Goal: Task Accomplishment & Management: Use online tool/utility

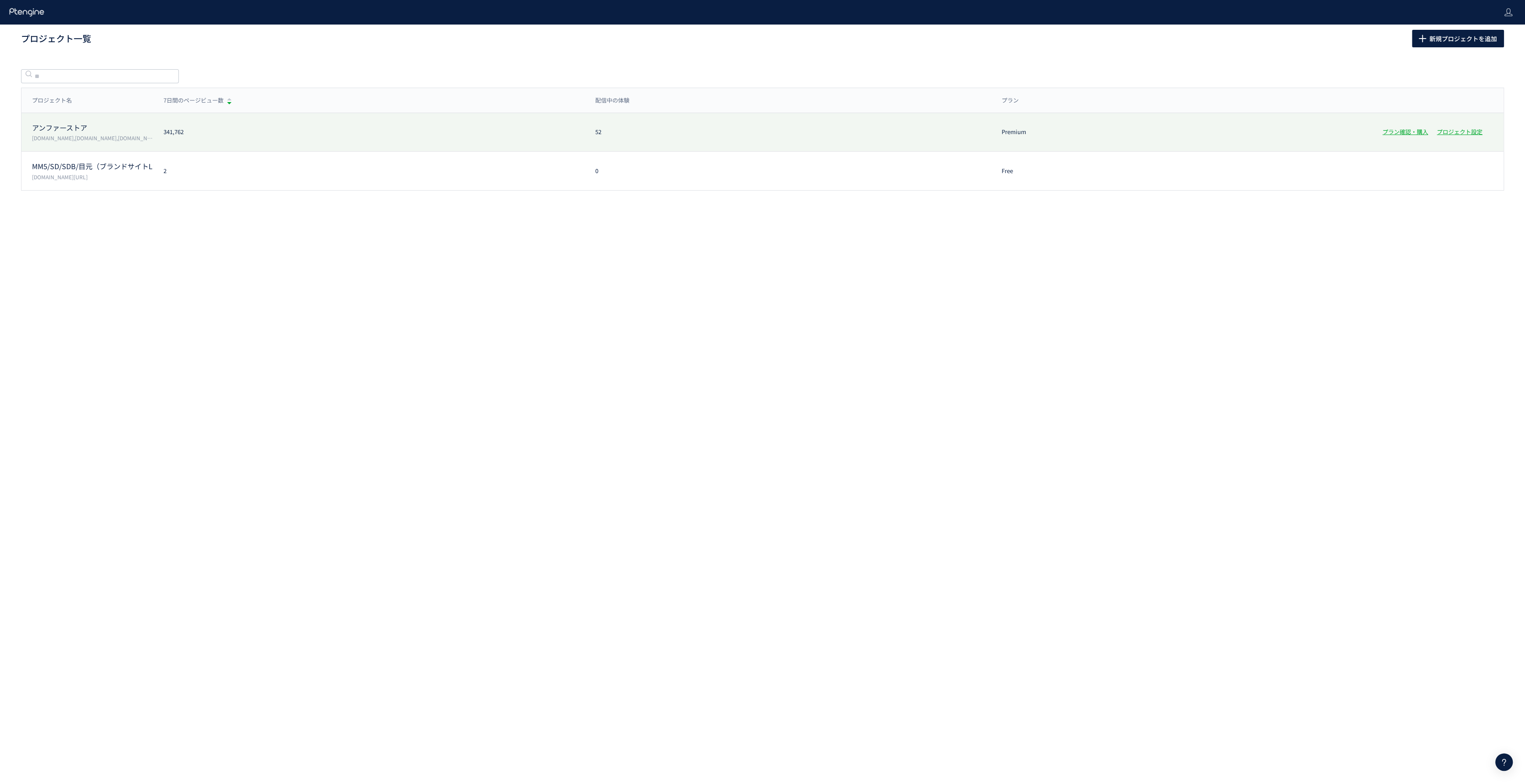
click at [84, 122] on div "アンファーストア [DOMAIN_NAME],[DOMAIN_NAME],[DOMAIN_NAME],[DOMAIN_NAME] 341,762 52 Pre…" at bounding box center [762, 132] width 1482 height 38
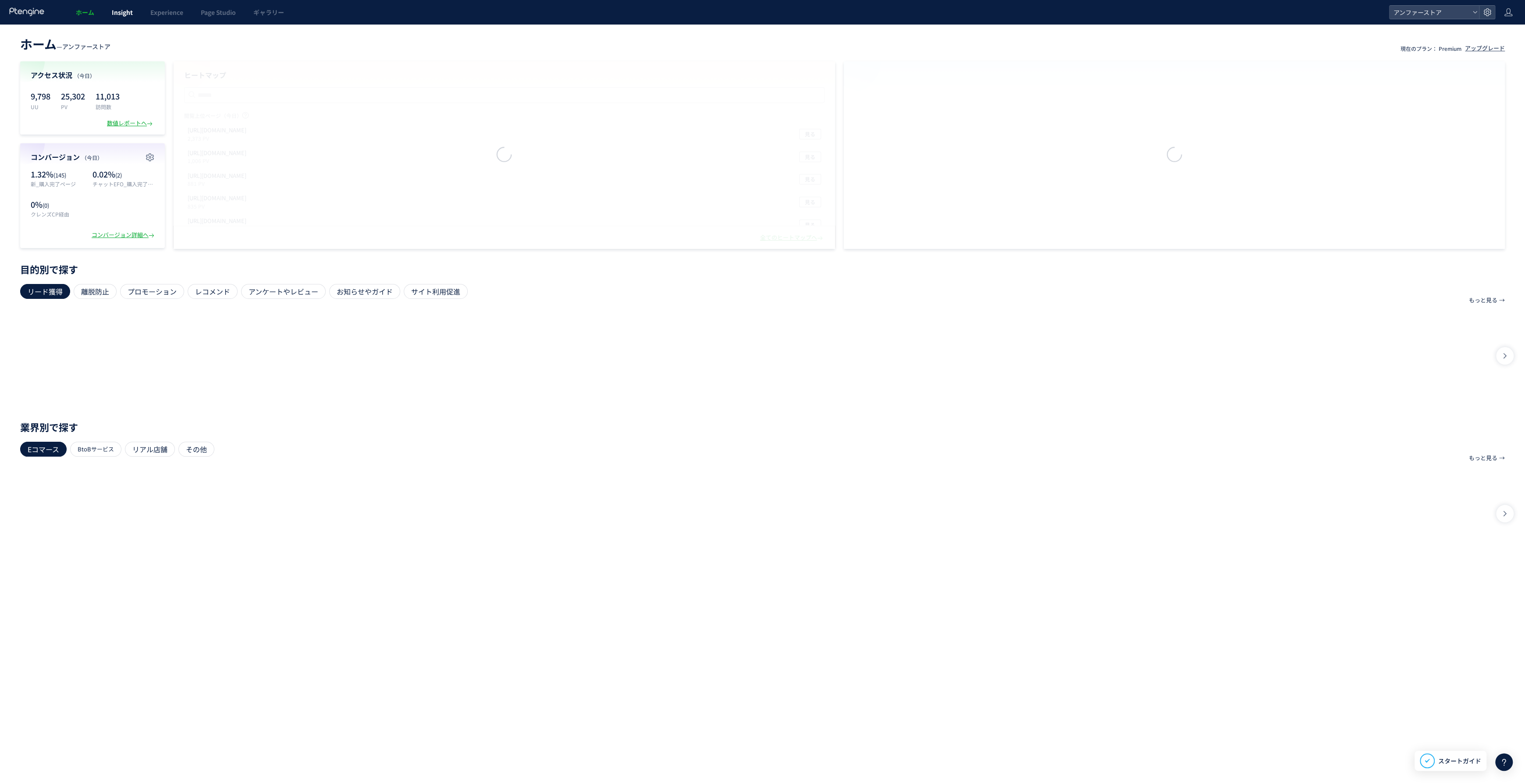
click at [130, 12] on span "Insight" at bounding box center [123, 12] width 21 height 9
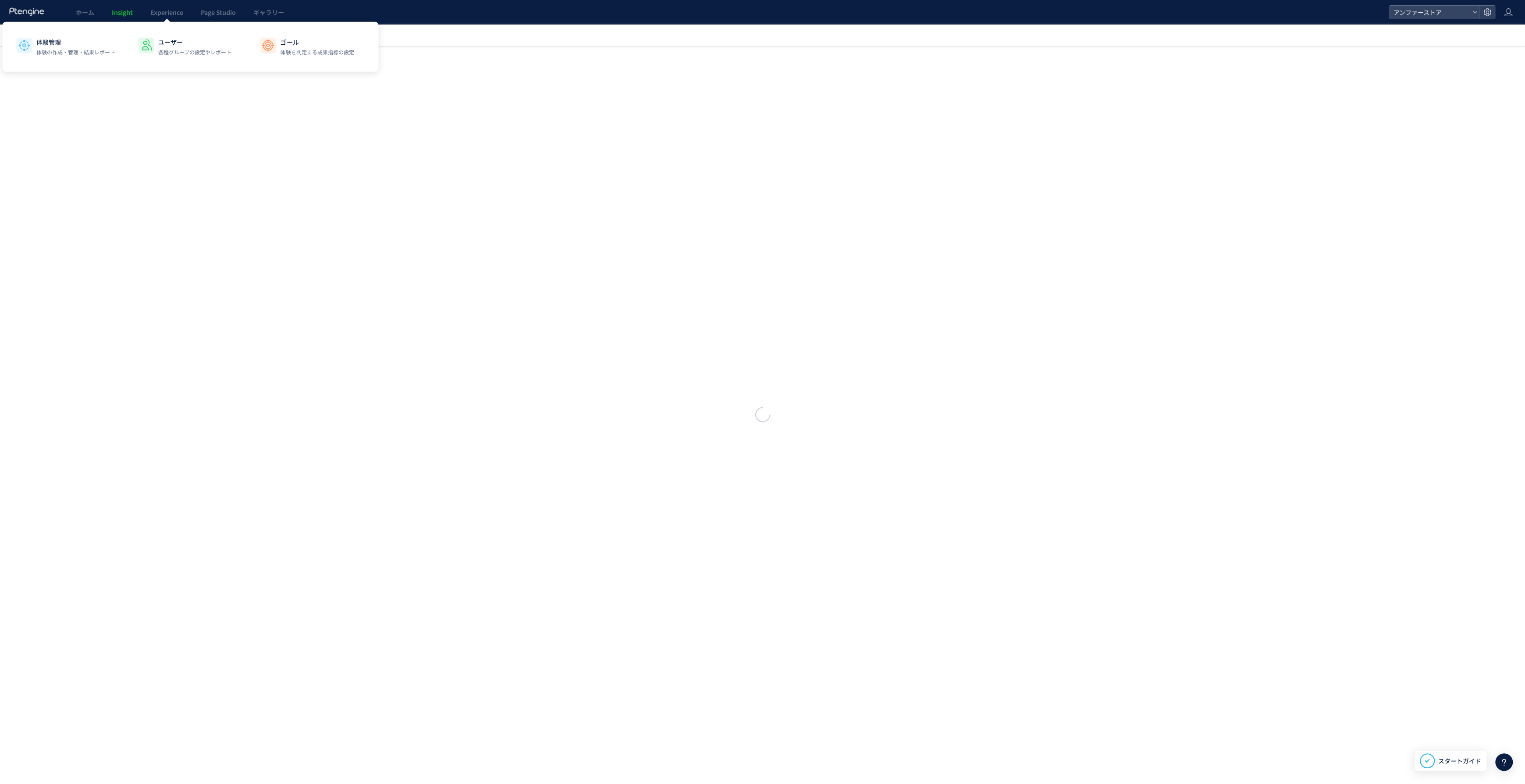
click at [165, 11] on span "Experience" at bounding box center [167, 12] width 33 height 9
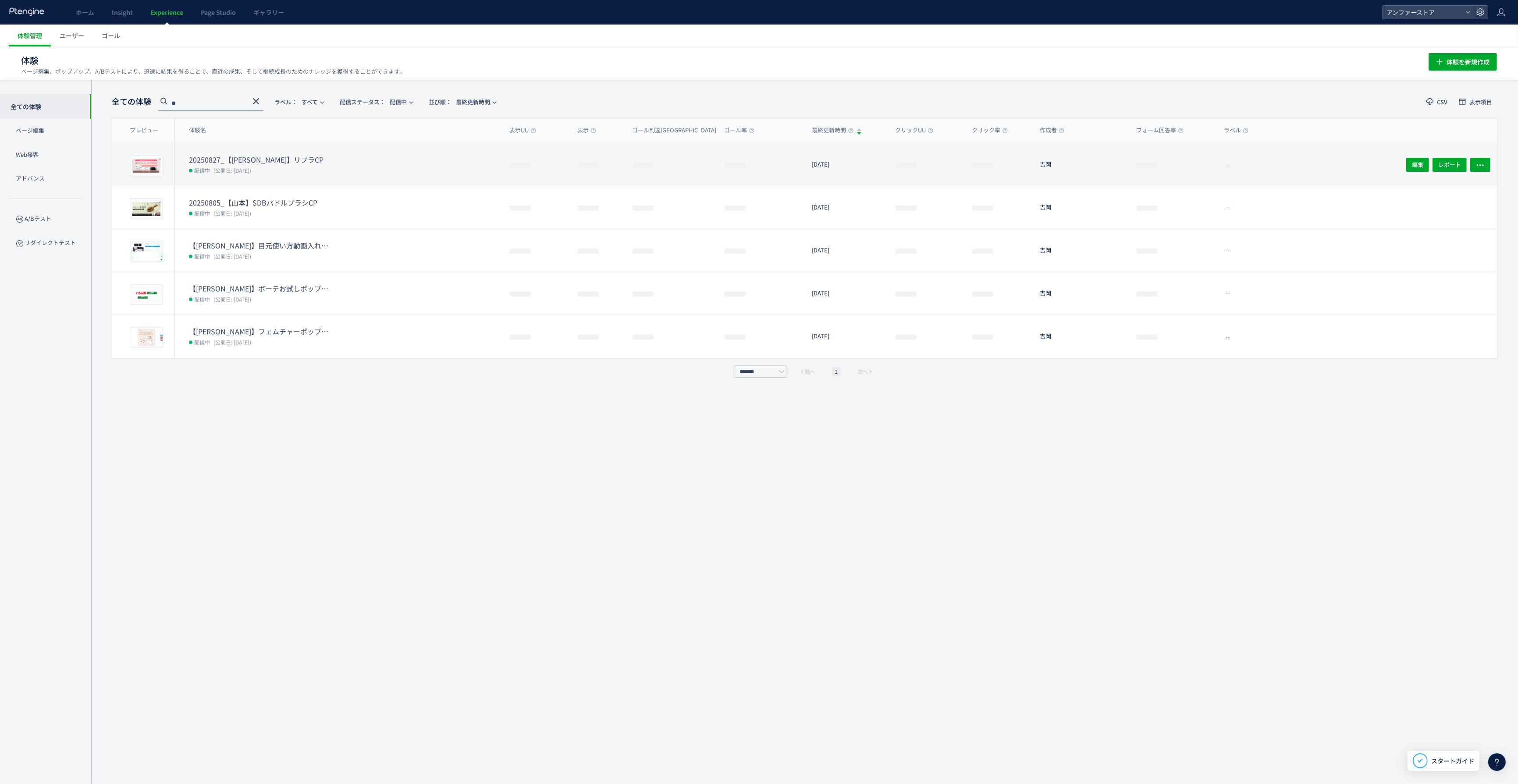
click at [231, 156] on dt "20250827_【[PERSON_NAME]】リブラCP" at bounding box center [259, 159] width 140 height 10
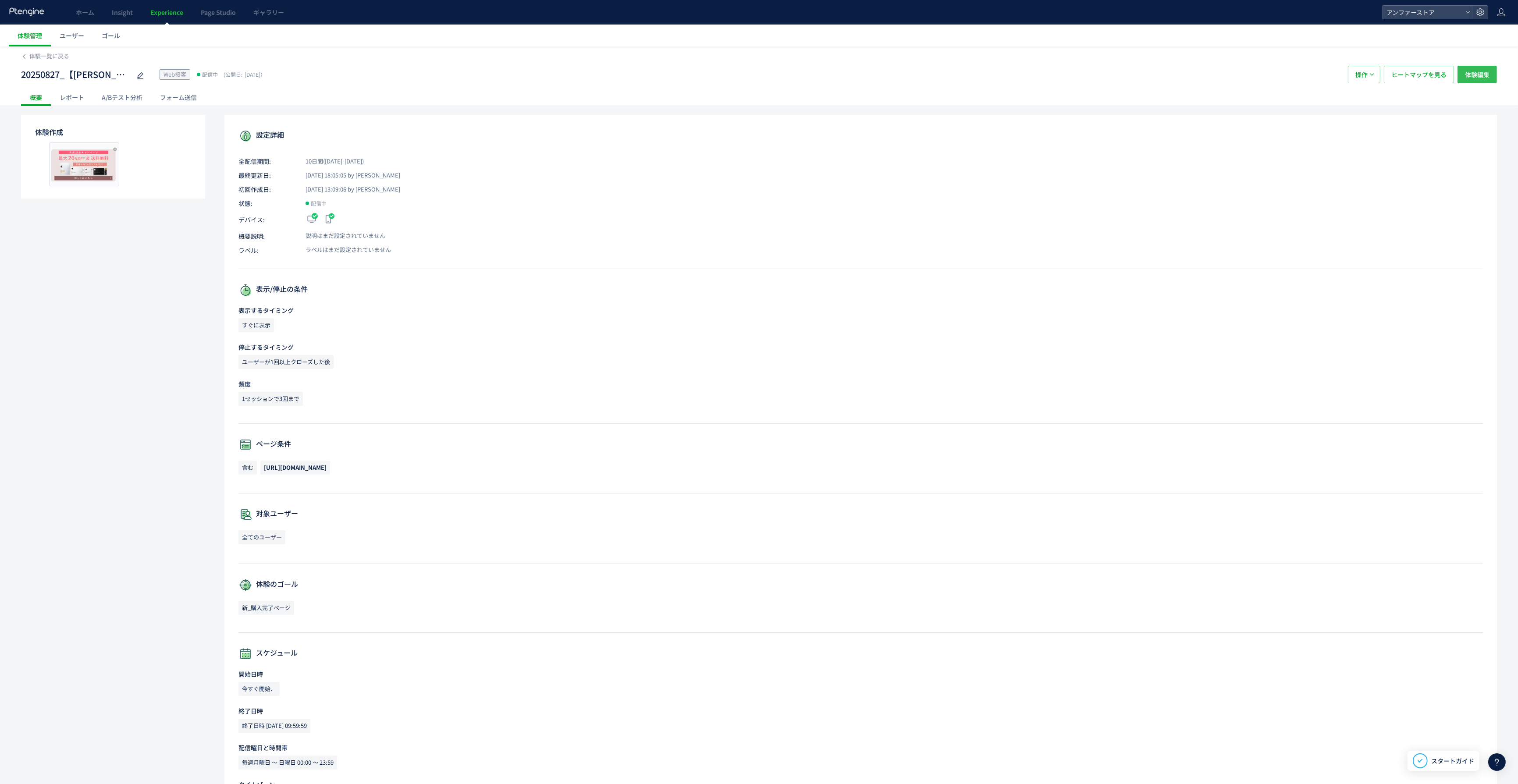
click at [1467, 79] on span "体験編集" at bounding box center [1477, 75] width 24 height 18
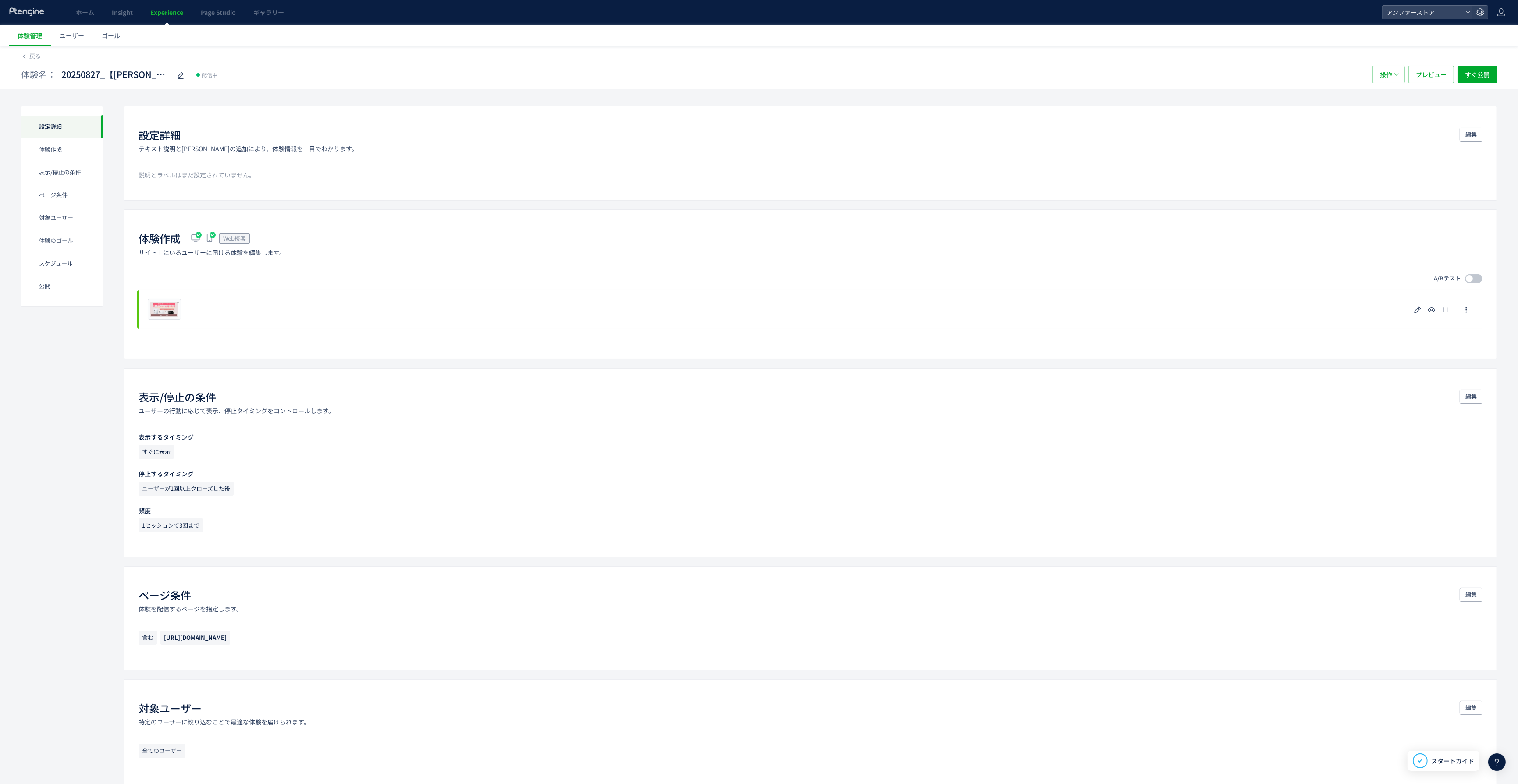
click at [1285, 281] on div "A/Bテスト" at bounding box center [811, 279] width 1344 height 9
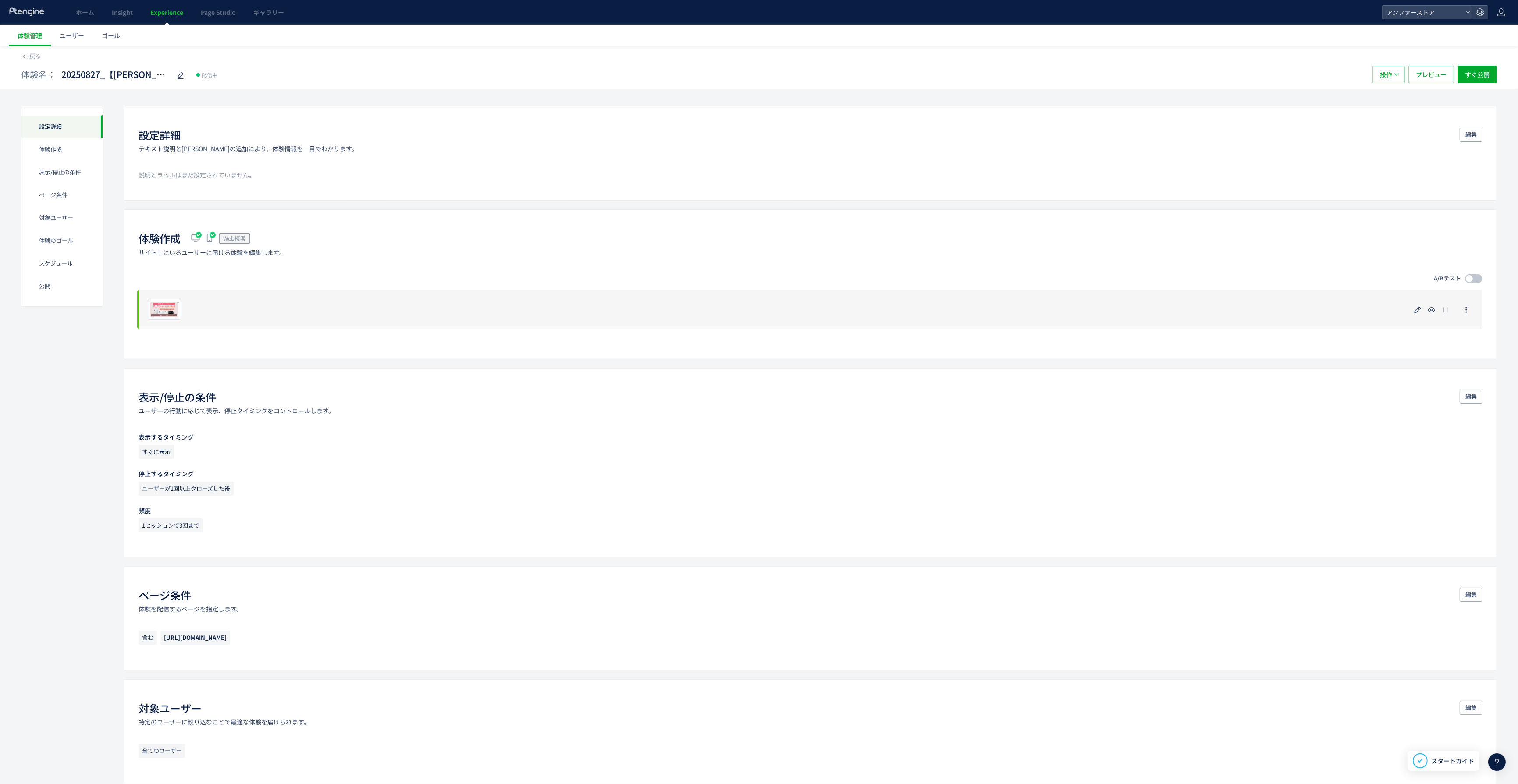
click at [182, 308] on div "プレビュー" at bounding box center [811, 309] width 1344 height 40
click at [1417, 310] on icon "button" at bounding box center [1418, 310] width 11 height 11
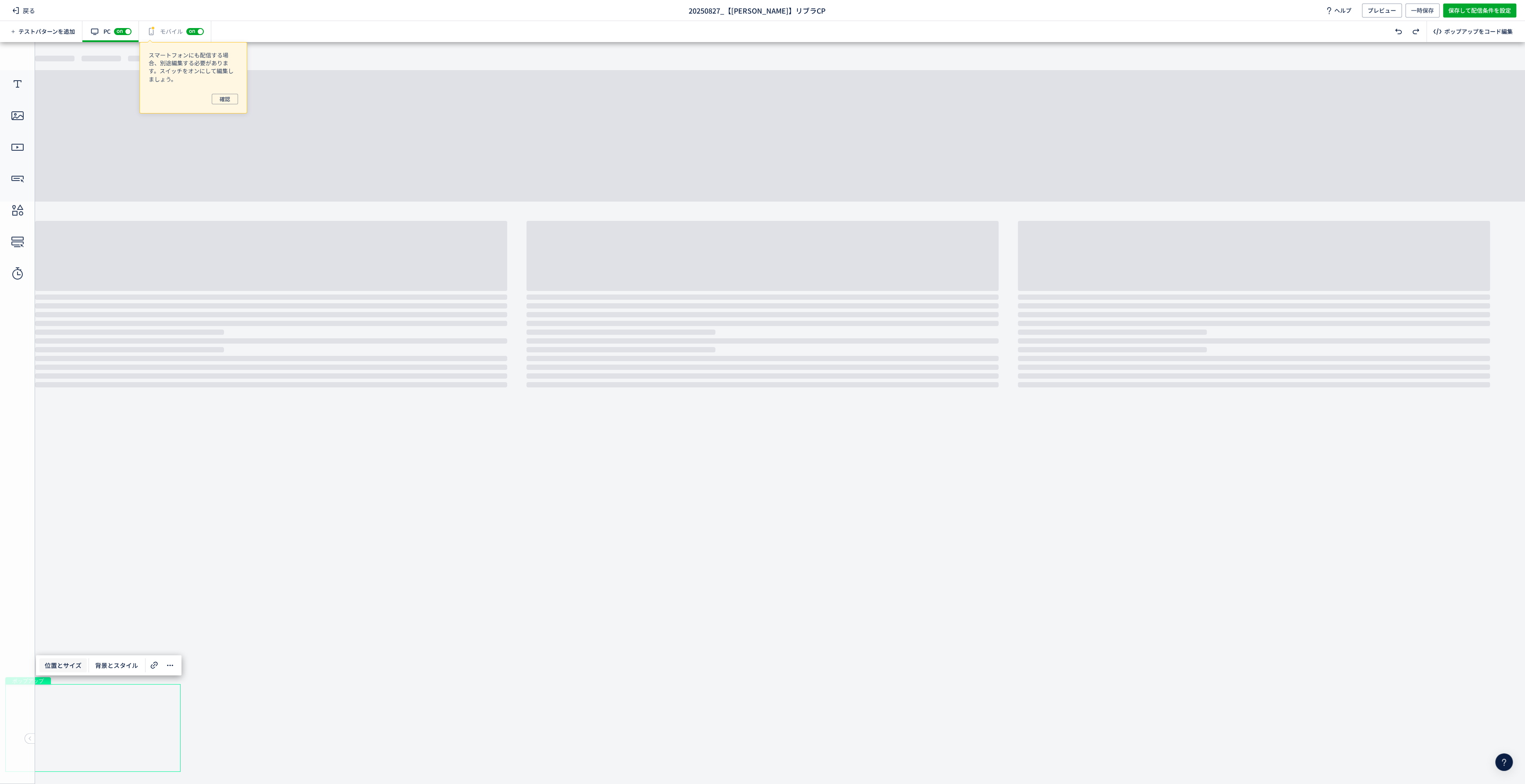
click at [74, 664] on span "位置とサイズ" at bounding box center [63, 665] width 47 height 14
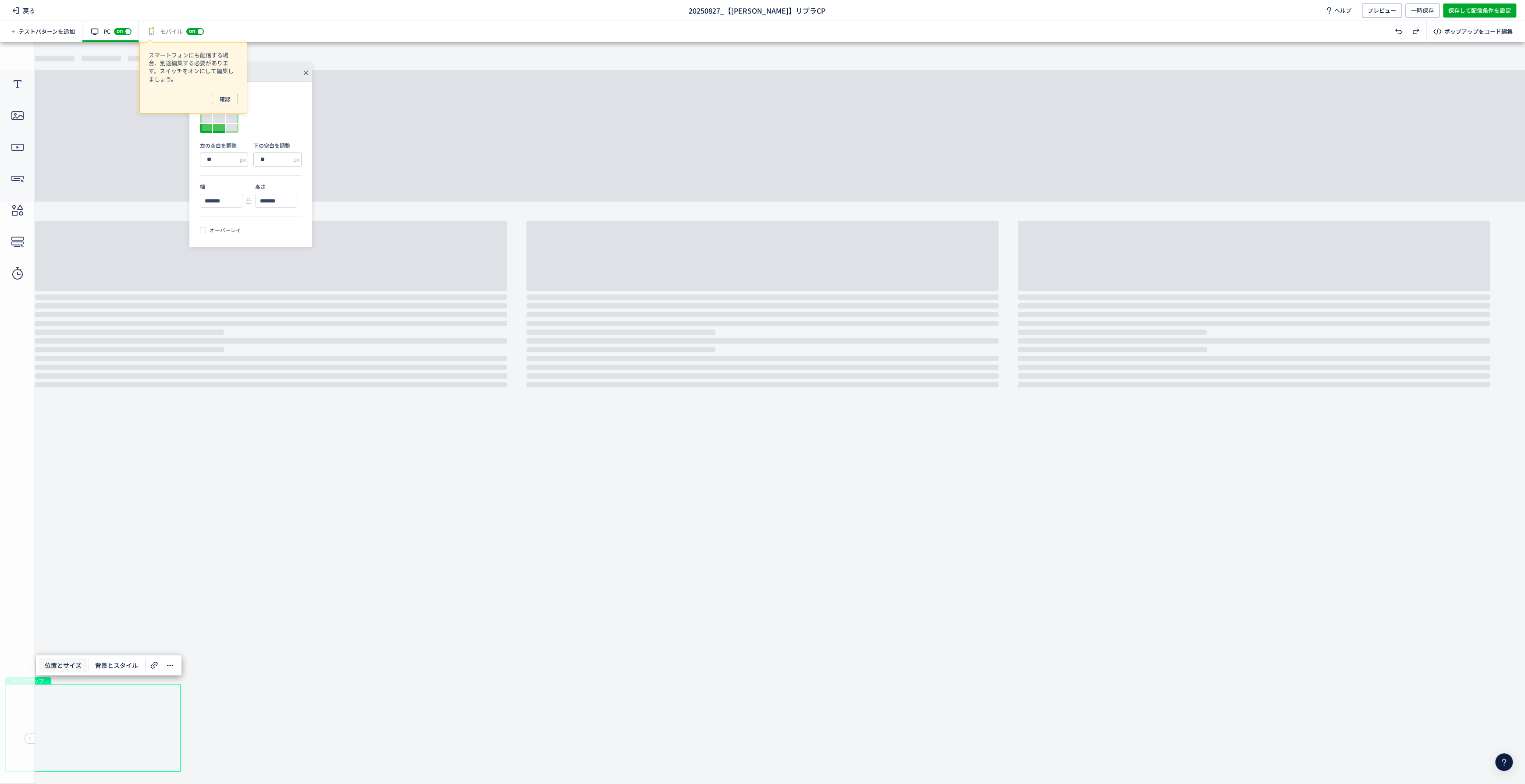
click at [217, 128] on div at bounding box center [219, 128] width 12 height 9
click at [227, 99] on span "確認" at bounding box center [225, 99] width 11 height 11
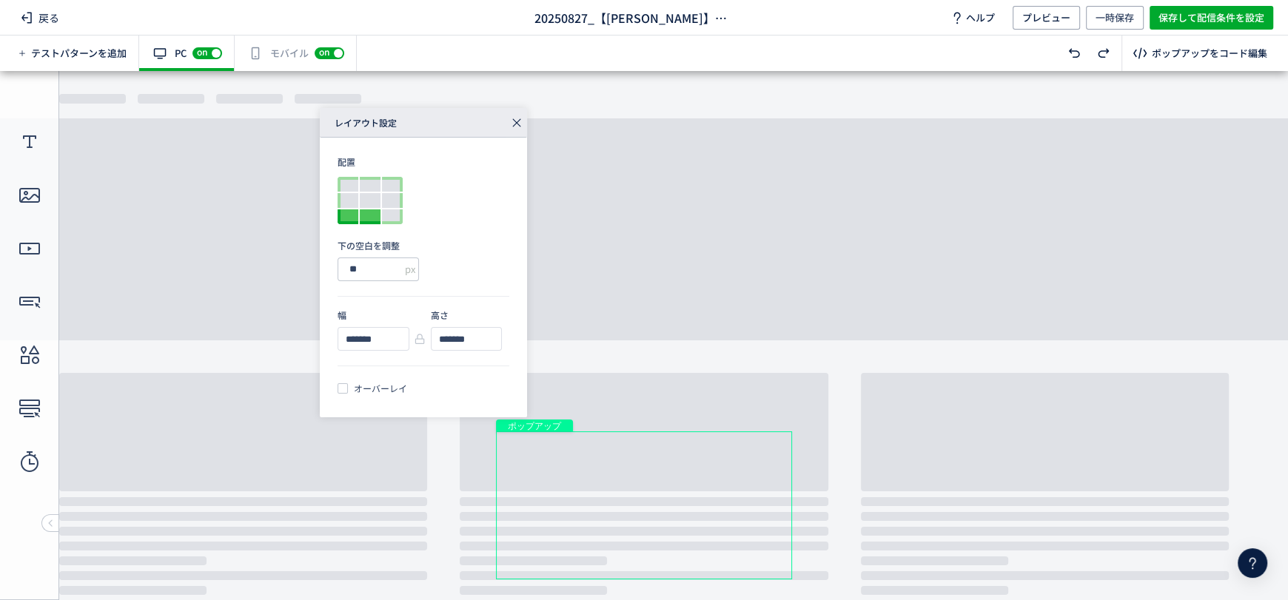
click at [345, 223] on div at bounding box center [348, 217] width 21 height 15
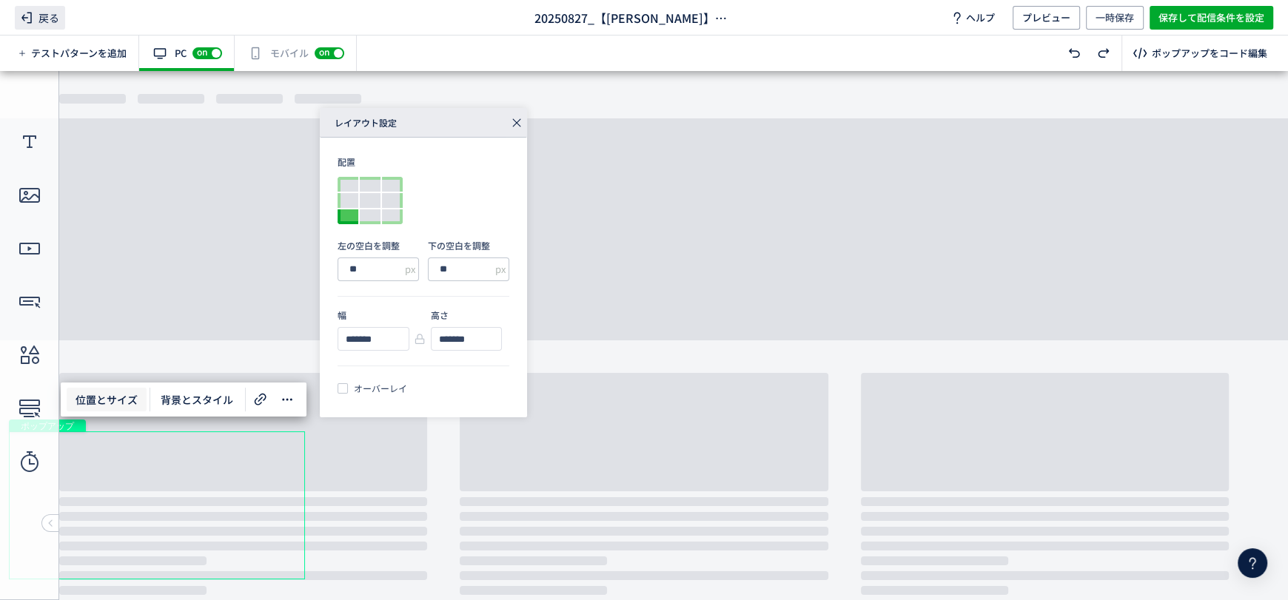
click at [33, 11] on icon at bounding box center [27, 18] width 18 height 18
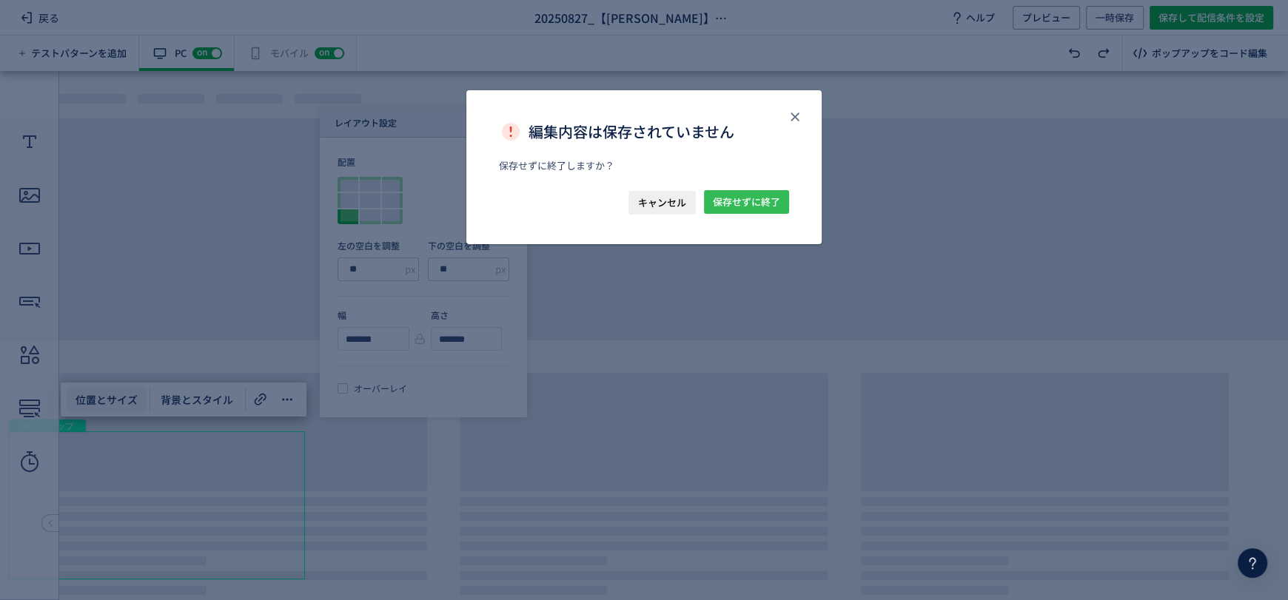
click at [763, 210] on span "保存せずに終了" at bounding box center [746, 202] width 67 height 24
